Goal: Task Accomplishment & Management: Manage account settings

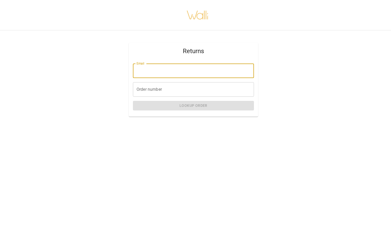
click at [152, 73] on input "Email" at bounding box center [193, 70] width 121 height 14
type input "**********"
click at [170, 86] on input "Order number" at bounding box center [193, 89] width 121 height 14
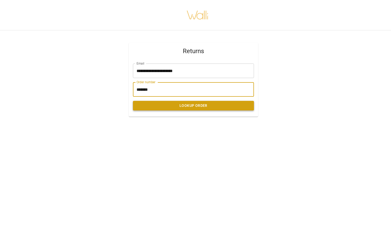
type input "*******"
click at [198, 109] on button "Lookup Order" at bounding box center [193, 106] width 121 height 10
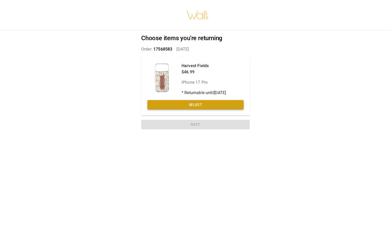
click at [184, 106] on button "Select" at bounding box center [196, 105] width 96 height 10
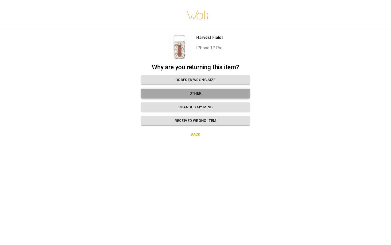
click at [181, 94] on button "Other" at bounding box center [195, 94] width 109 height 10
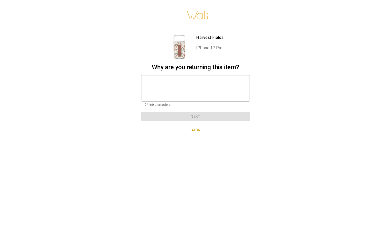
click at [179, 92] on textarea at bounding box center [195, 88] width 101 height 18
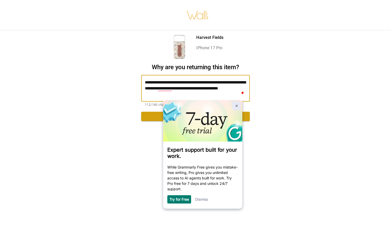
click at [236, 106] on img at bounding box center [237, 106] width 2 height 2
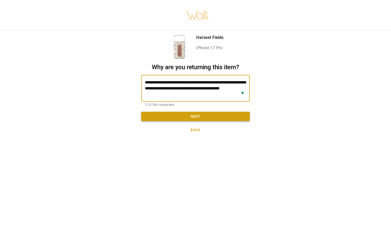
type textarea "**********"
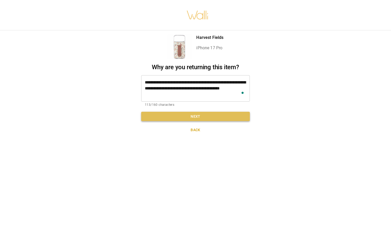
click at [177, 117] on button "Next" at bounding box center [195, 117] width 109 height 10
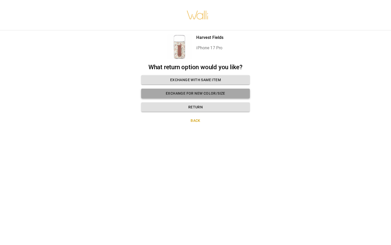
click at [178, 94] on button "Exchange for new color/size" at bounding box center [195, 94] width 109 height 10
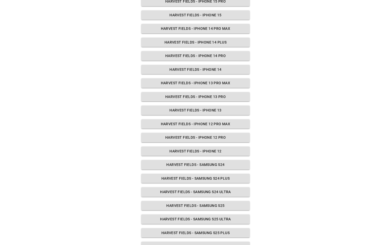
scroll to position [250, 0]
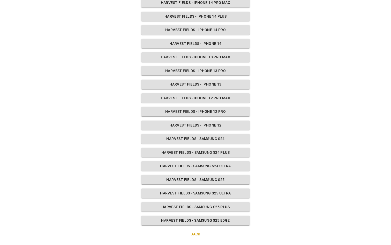
click at [198, 233] on button "Back" at bounding box center [195, 234] width 109 height 10
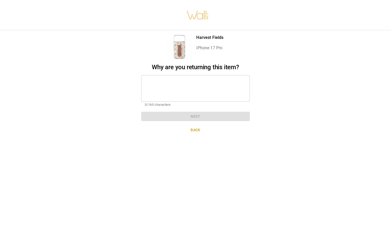
click at [161, 85] on textarea at bounding box center [195, 88] width 101 height 18
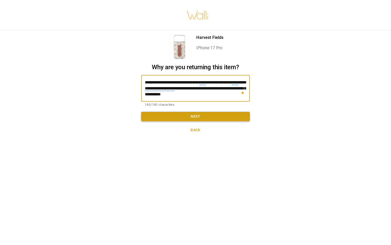
type textarea "**********"
click at [200, 115] on button "Next" at bounding box center [195, 117] width 109 height 10
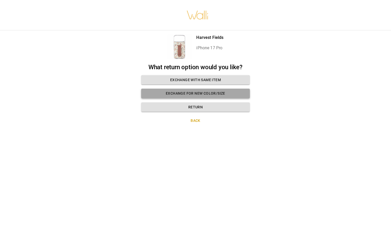
click at [213, 89] on button "Exchange for new color/size" at bounding box center [195, 94] width 109 height 10
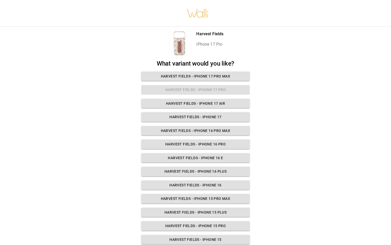
scroll to position [0, 0]
click at [207, 34] on p "Harvest Fields" at bounding box center [210, 34] width 27 height 6
click at [180, 45] on div at bounding box center [180, 43] width 25 height 25
click at [184, 65] on h2 "What variant would you like?" at bounding box center [195, 64] width 109 height 8
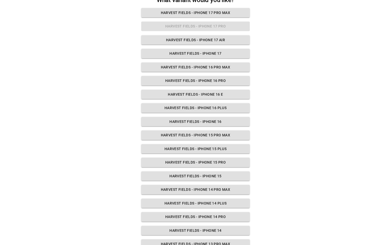
scroll to position [250, 0]
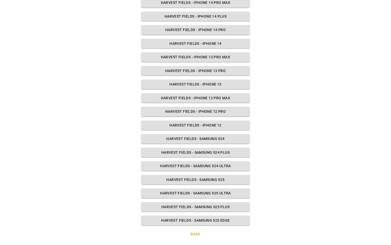
click at [195, 236] on button "Back" at bounding box center [195, 234] width 109 height 10
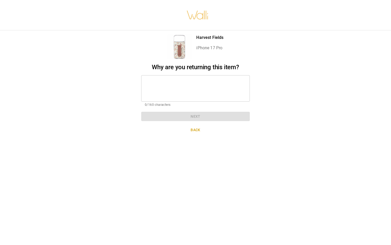
scroll to position [0, 0]
click at [175, 83] on textarea "To enrich screen reader interactions, please activate Accessibility in Grammarl…" at bounding box center [195, 88] width 101 height 18
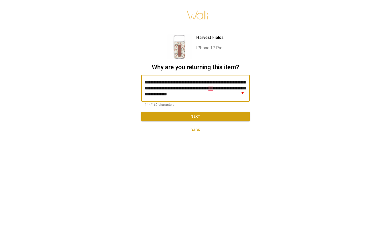
click at [211, 89] on textarea "**********" at bounding box center [195, 88] width 101 height 18
type textarea "**********"
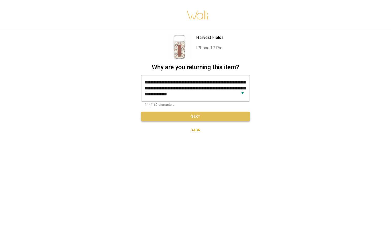
click at [200, 116] on button "Next" at bounding box center [195, 117] width 109 height 10
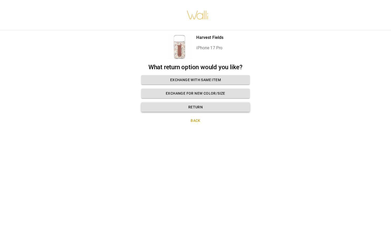
click at [230, 108] on button "Return" at bounding box center [195, 107] width 109 height 10
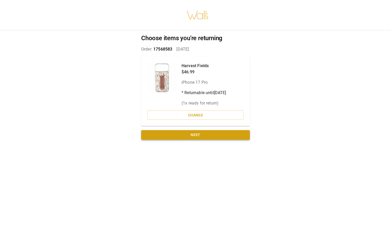
click at [216, 135] on button "Next" at bounding box center [195, 135] width 109 height 10
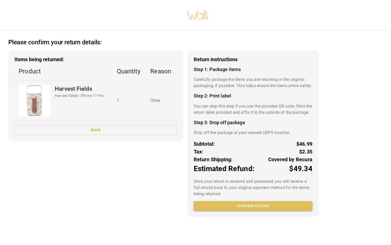
click at [236, 210] on button "Confirm return" at bounding box center [253, 206] width 119 height 10
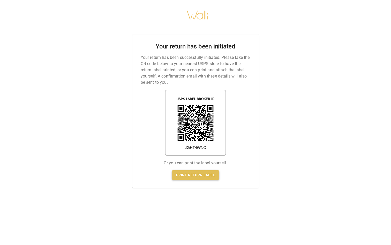
click at [210, 173] on link "Print return label" at bounding box center [195, 175] width 47 height 10
